Goal: Ask a question

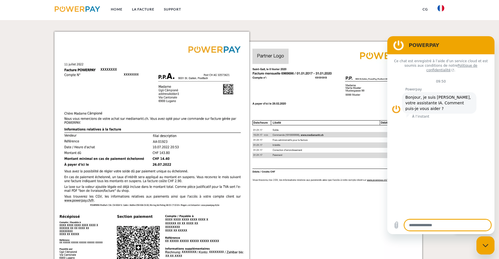
scroll to position [536, 0]
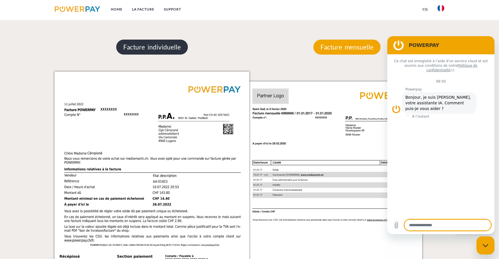
click at [145, 48] on p "Facture individuelle" at bounding box center [152, 47] width 72 height 15
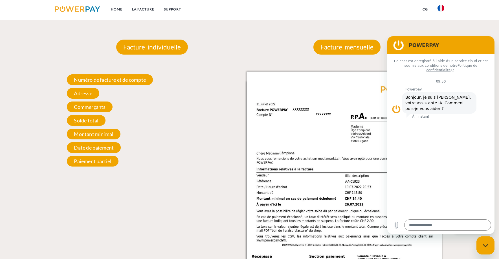
click at [298, 132] on img at bounding box center [344, 209] width 195 height 276
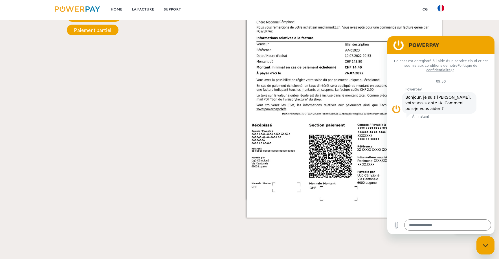
scroll to position [678, 0]
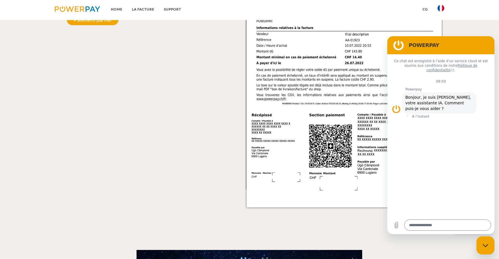
click at [485, 239] on div "Fermer la fenêtre de messagerie" at bounding box center [485, 245] width 17 height 17
type textarea "*"
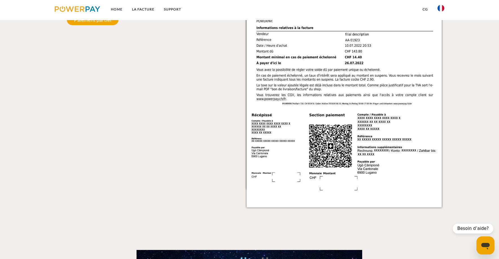
scroll to position [649, 0]
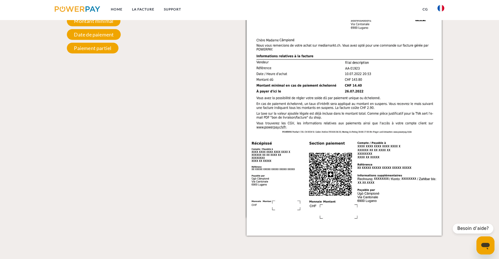
drag, startPoint x: 331, startPoint y: 120, endPoint x: 236, endPoint y: 141, distance: 97.8
click at [232, 142] on div "Facture individuelle Facture individuelle Numéro de facture et de compte Numéro…" at bounding box center [151, 73] width 195 height 326
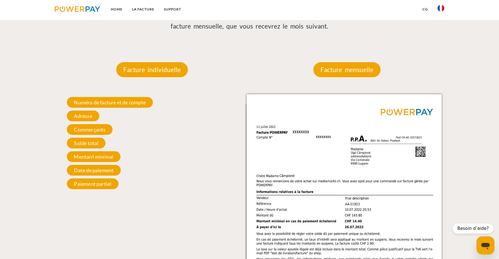
scroll to position [508, 0]
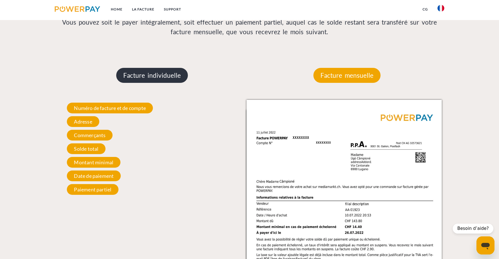
click at [153, 77] on p "Facture individuelle" at bounding box center [152, 75] width 72 height 15
click at [153, 78] on p "Facture individuelle" at bounding box center [152, 75] width 72 height 15
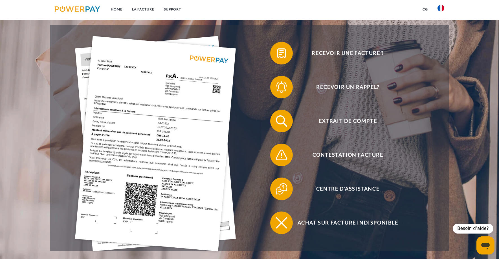
scroll to position [113, 0]
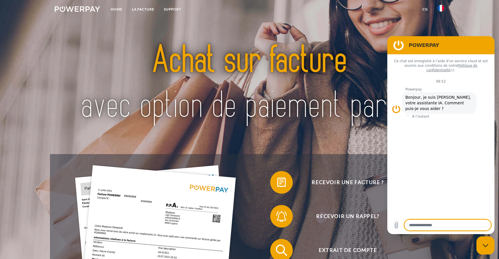
click at [485, 241] on div "Fermer la fenêtre de messagerie" at bounding box center [485, 245] width 17 height 17
type textarea "*"
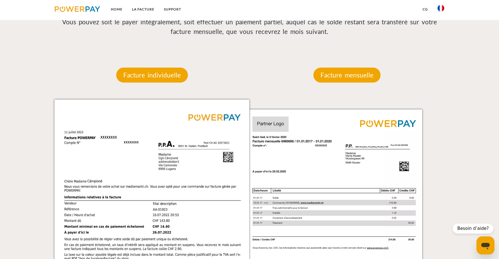
scroll to position [508, 0]
click at [146, 80] on p "Facture individuelle" at bounding box center [152, 75] width 72 height 15
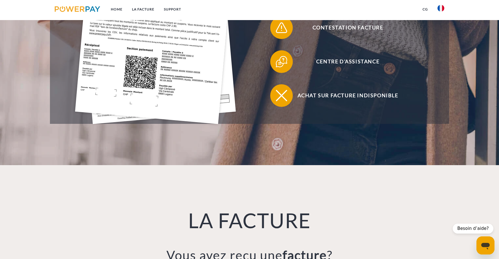
scroll to position [254, 0]
